Goal: Ask a question: Seek information or help from site administrators or community

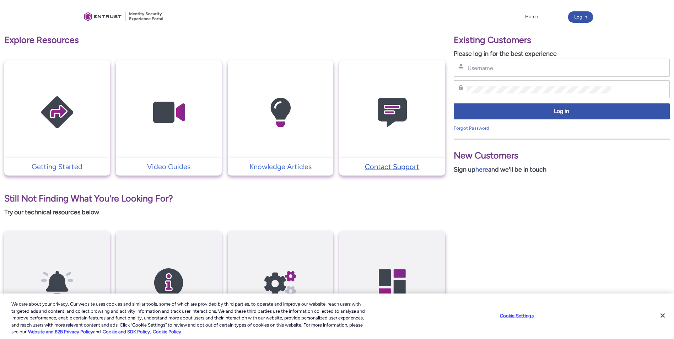
scroll to position [125, 0]
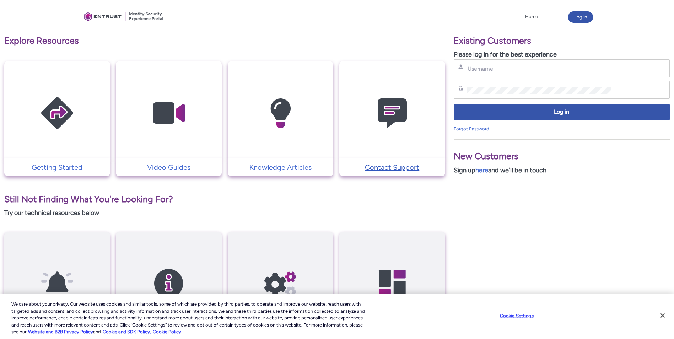
click at [391, 165] on p "Contact Support" at bounding box center [392, 167] width 99 height 11
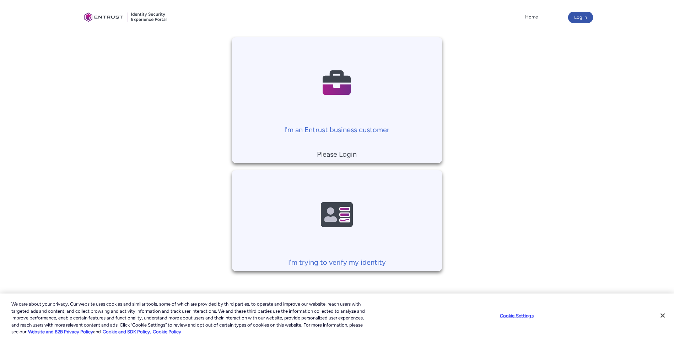
scroll to position [150, 0]
click at [345, 130] on p "I'm an Entrust business customer" at bounding box center [337, 128] width 203 height 11
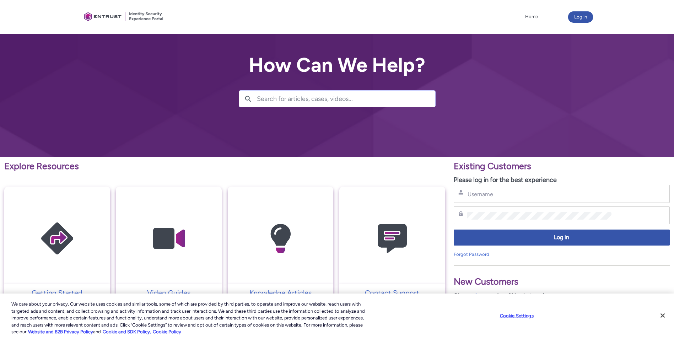
click at [334, 96] on input "Search for articles, cases, videos..." at bounding box center [346, 99] width 178 height 16
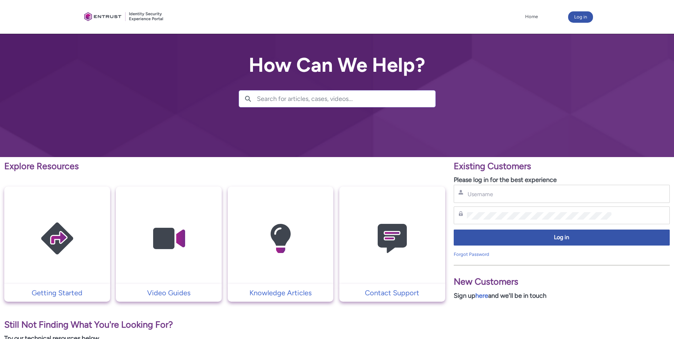
click at [363, 101] on input "Search for articles, cases, videos..." at bounding box center [346, 99] width 178 height 16
paste input "eecwatch.exe"
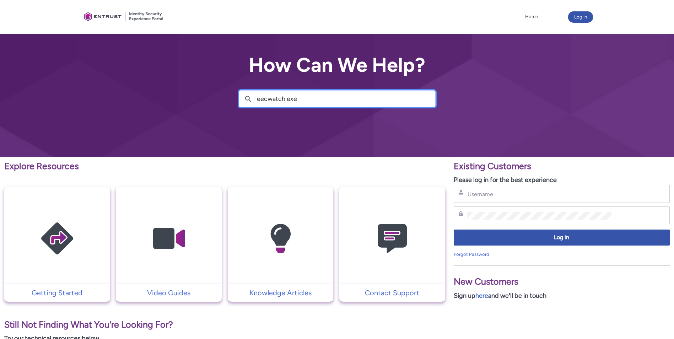
type input "eecwatch.exe"
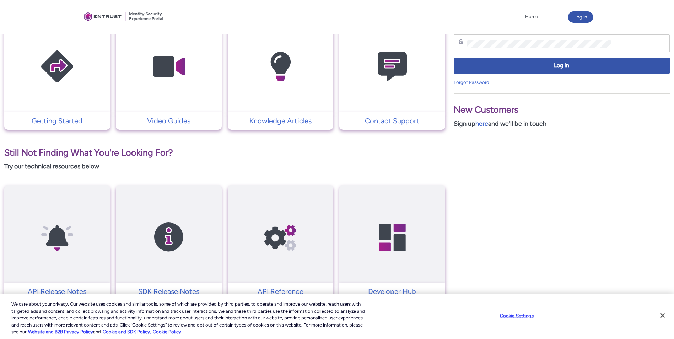
scroll to position [197, 0]
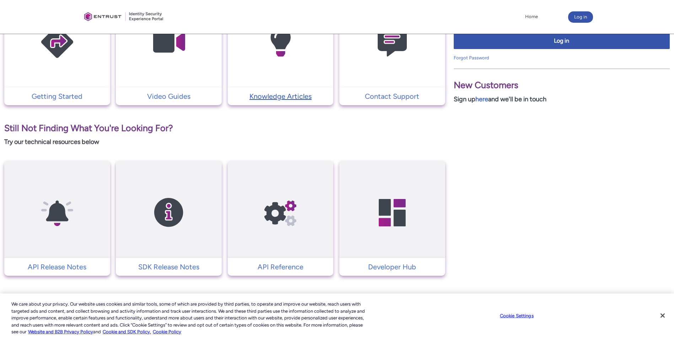
click at [283, 98] on p "Knowledge Articles" at bounding box center [280, 96] width 99 height 11
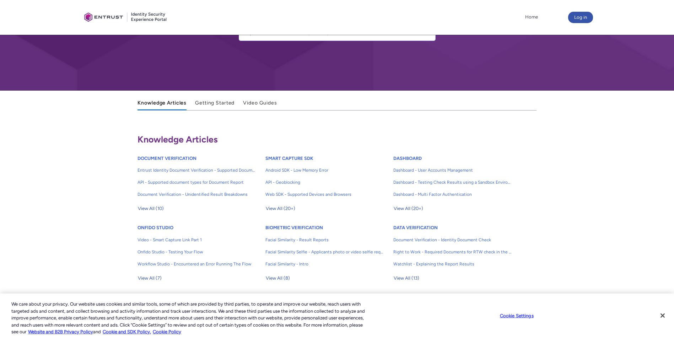
scroll to position [153, 0]
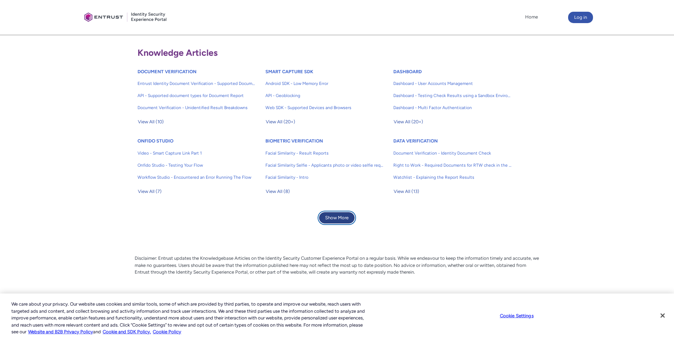
click at [327, 215] on button "Show More" at bounding box center [337, 217] width 36 height 11
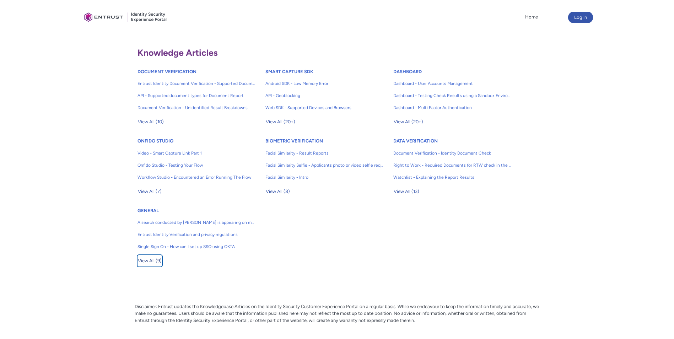
click at [150, 258] on span "View All (9)" at bounding box center [150, 261] width 24 height 11
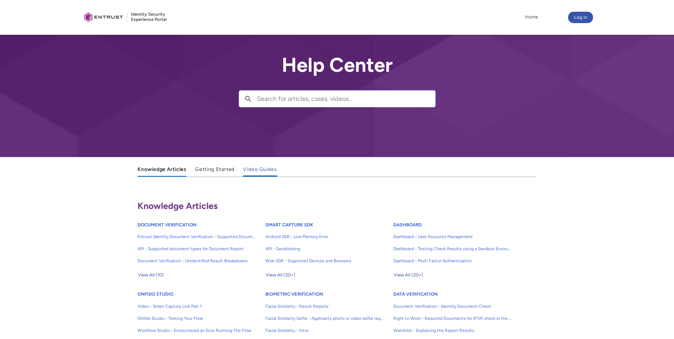
click at [251, 167] on span "Video Guides" at bounding box center [260, 169] width 34 height 6
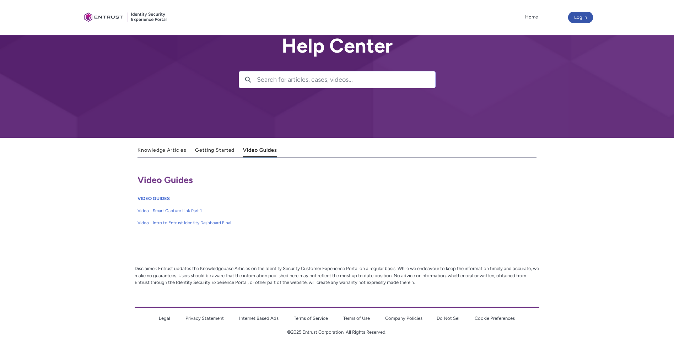
scroll to position [29, 0]
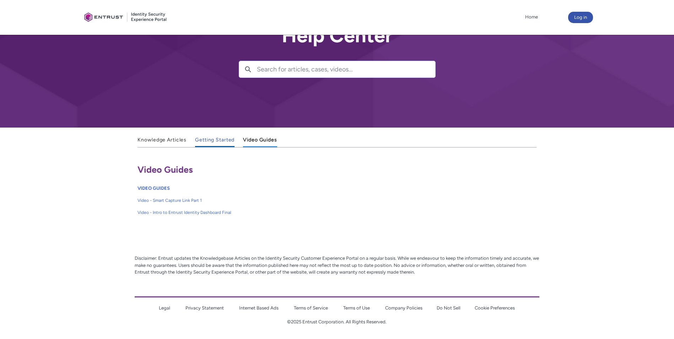
click at [220, 138] on span "Getting Started" at bounding box center [214, 140] width 39 height 6
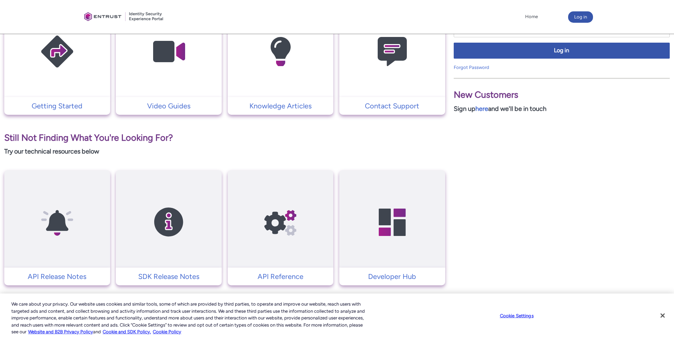
scroll to position [197, 0]
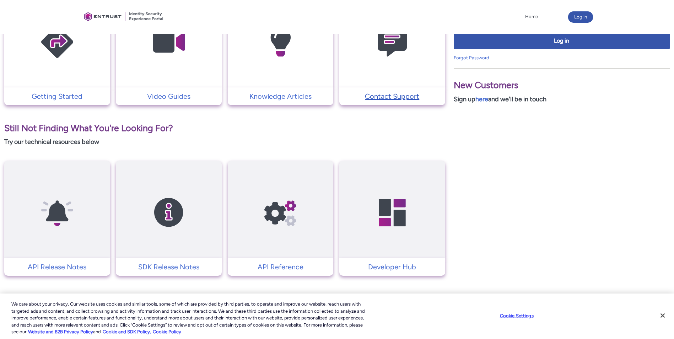
click at [393, 96] on p "Contact Support" at bounding box center [392, 96] width 99 height 11
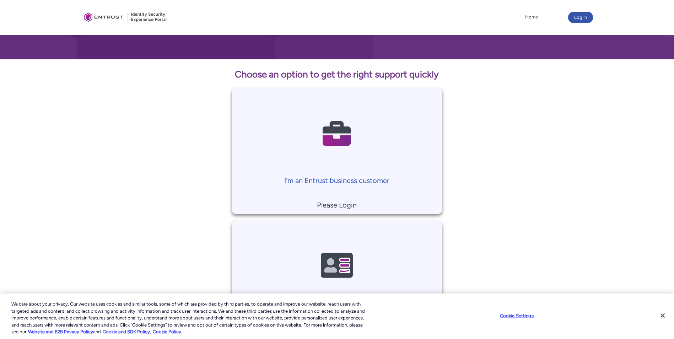
scroll to position [150, 0]
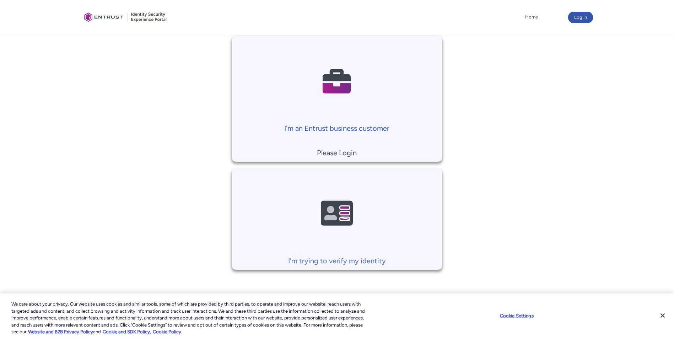
click at [340, 127] on p "I'm an Entrust business customer" at bounding box center [337, 128] width 203 height 11
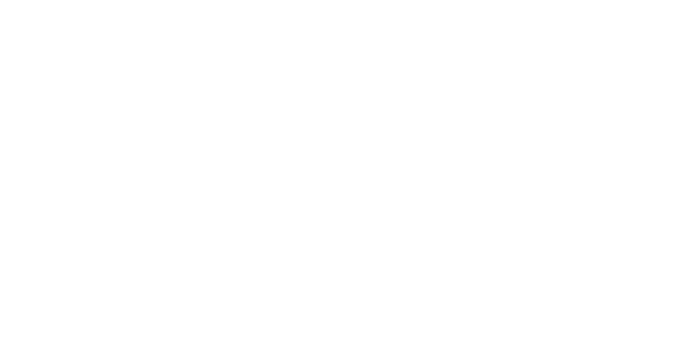
click at [342, 0] on html "Loading × Sorry to interrupt CSS Error Refresh" at bounding box center [340, 0] width 680 height 0
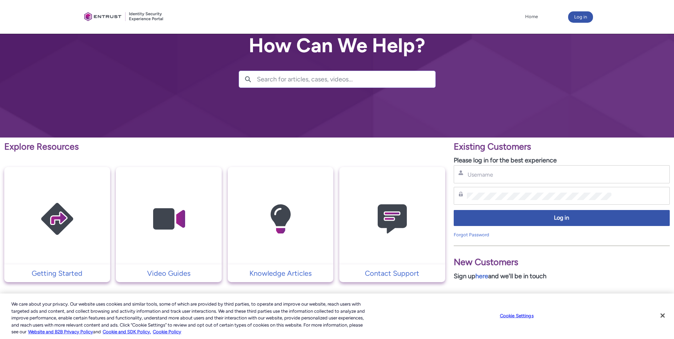
scroll to position [19, 0]
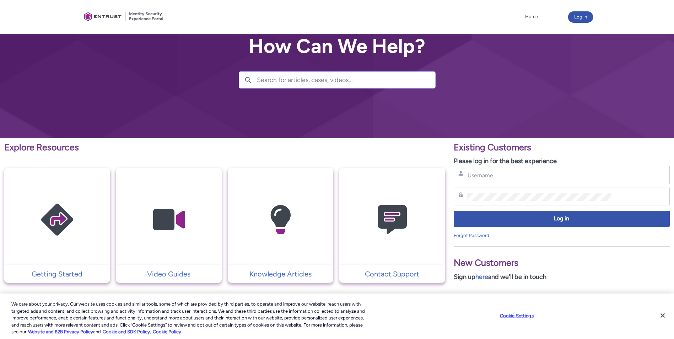
click at [477, 171] on div "Username" at bounding box center [561, 175] width 207 height 9
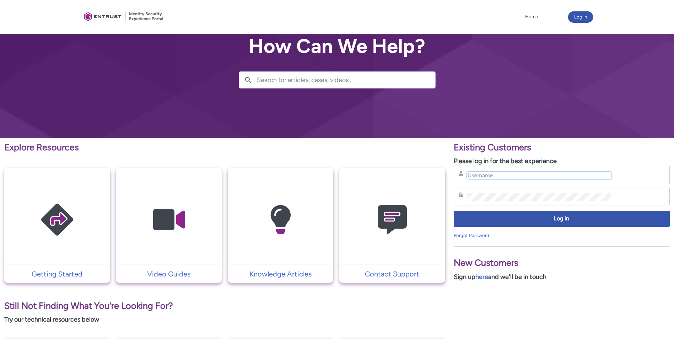
click at [488, 176] on input "Username" at bounding box center [539, 175] width 145 height 7
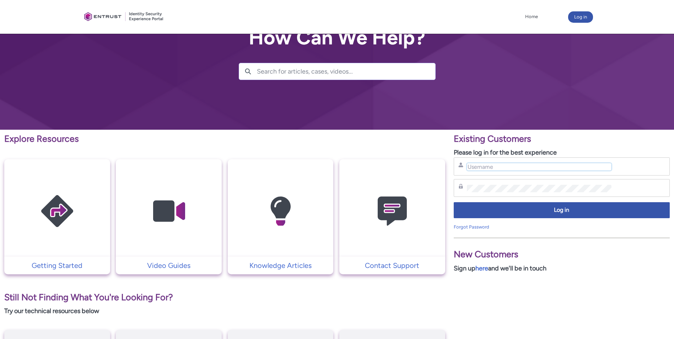
scroll to position [0, 0]
